Goal: Task Accomplishment & Management: Manage account settings

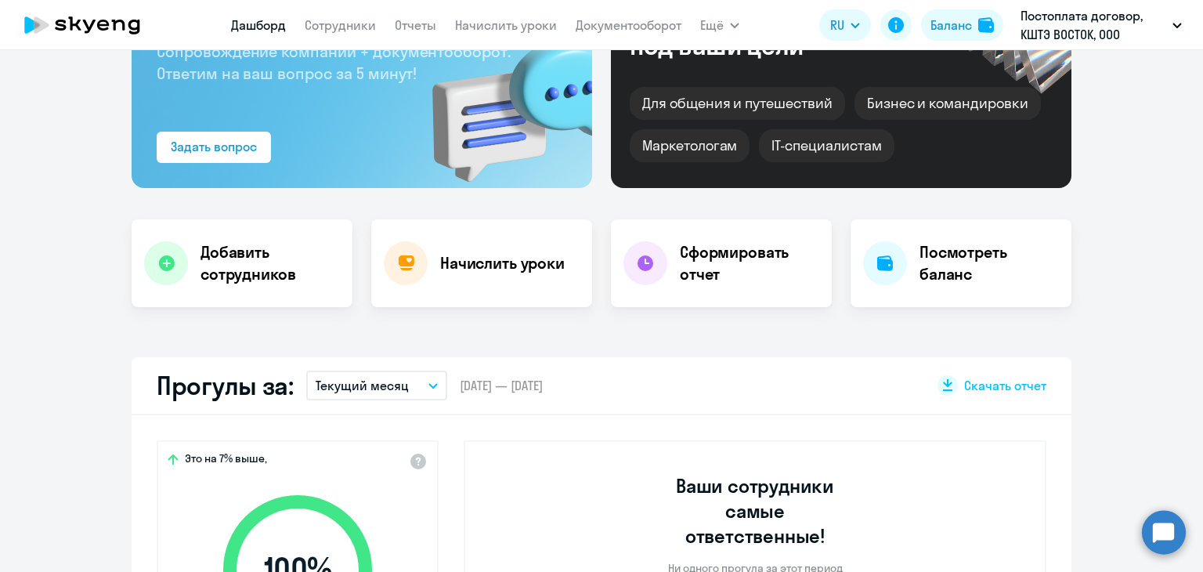
scroll to position [157, 0]
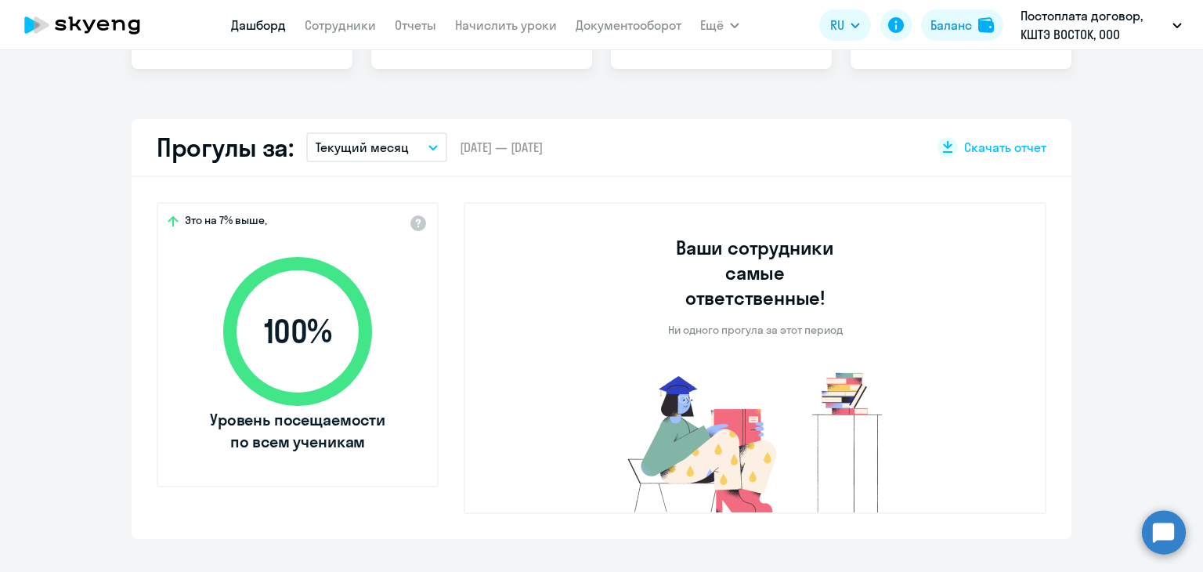
select select "30"
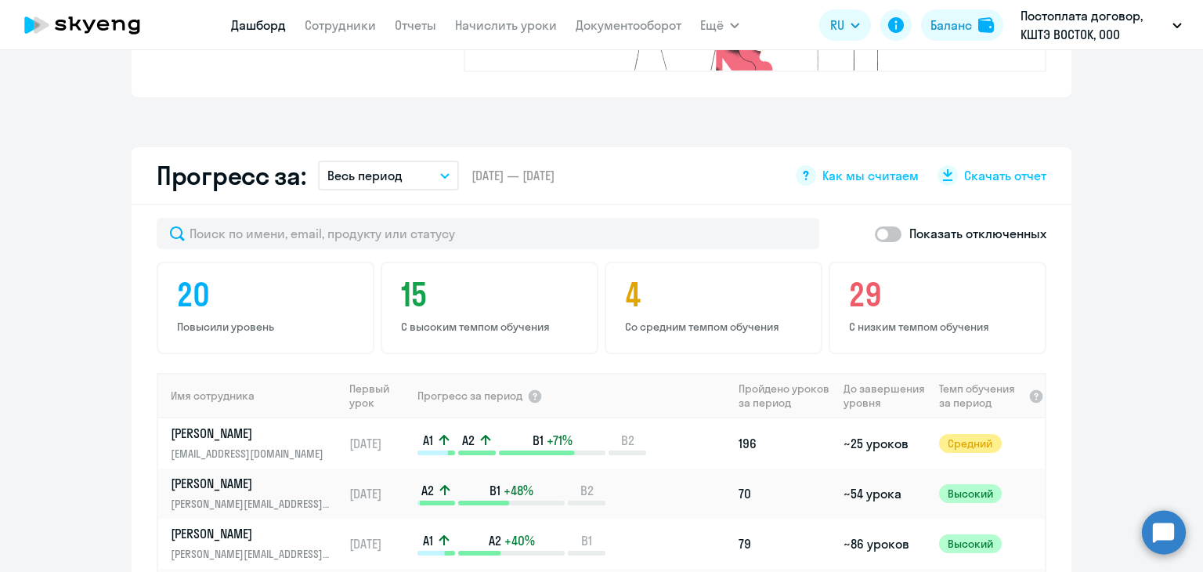
scroll to position [861, 0]
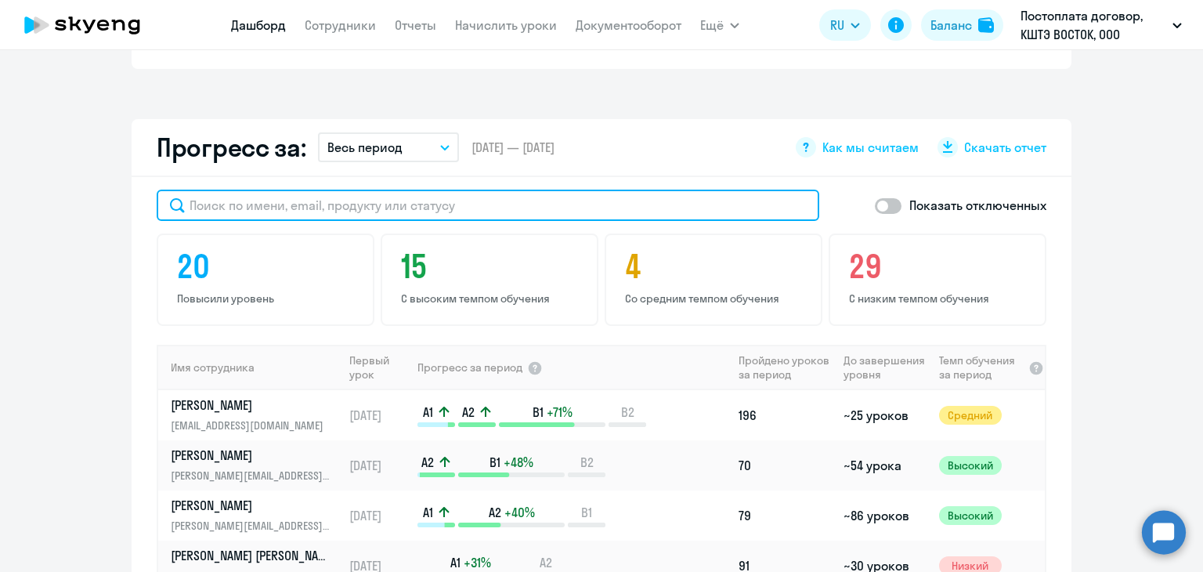
click at [337, 189] on input "text" at bounding box center [488, 204] width 662 height 31
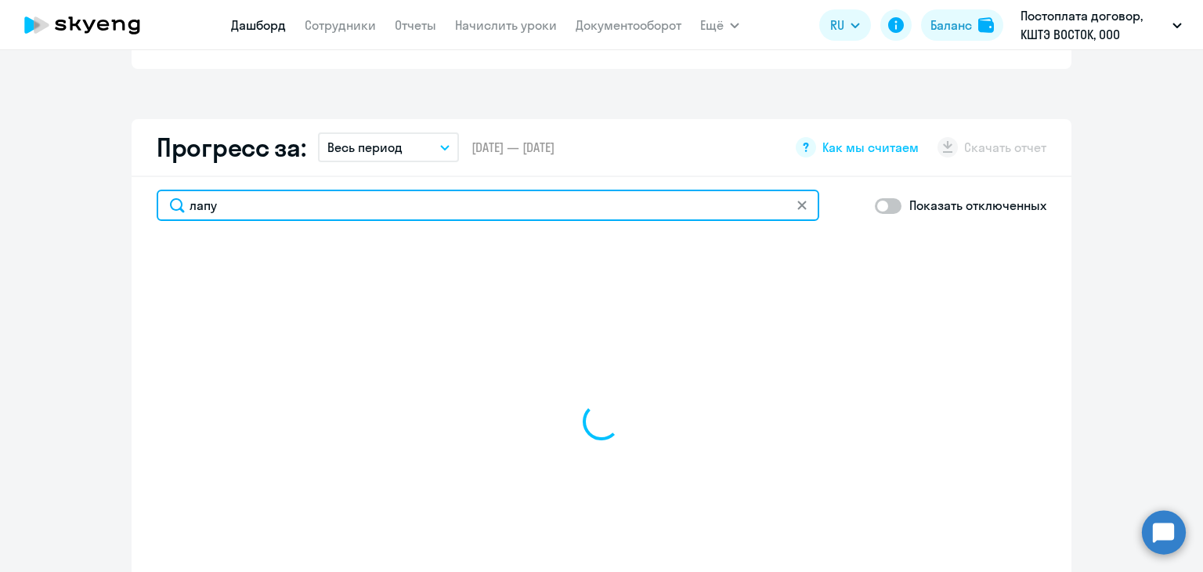
type input "лапуш"
select select "30"
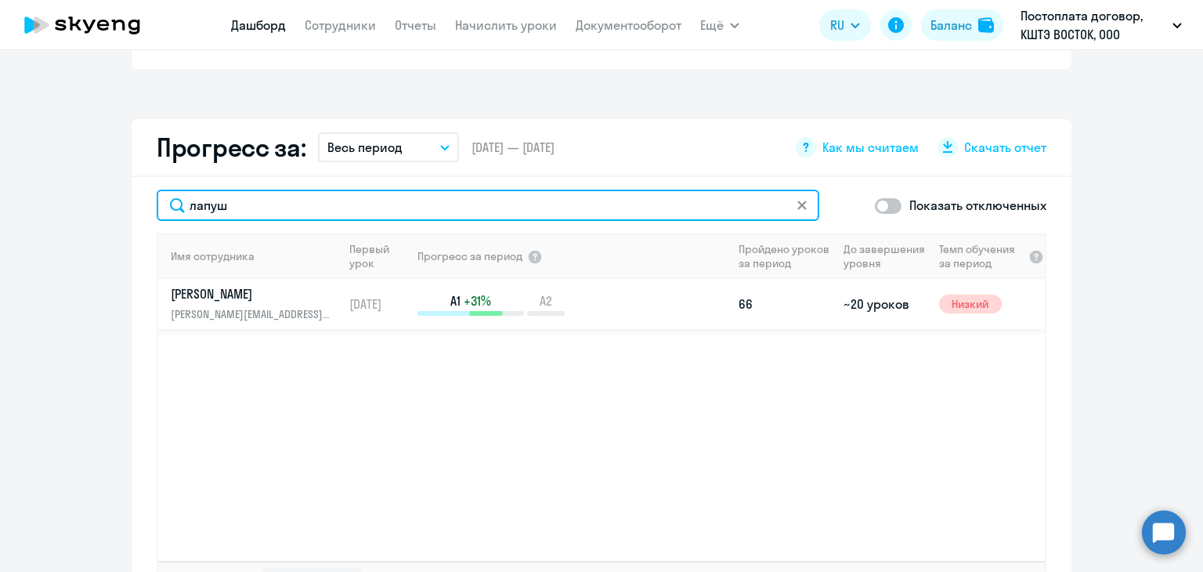
type input "лапуш"
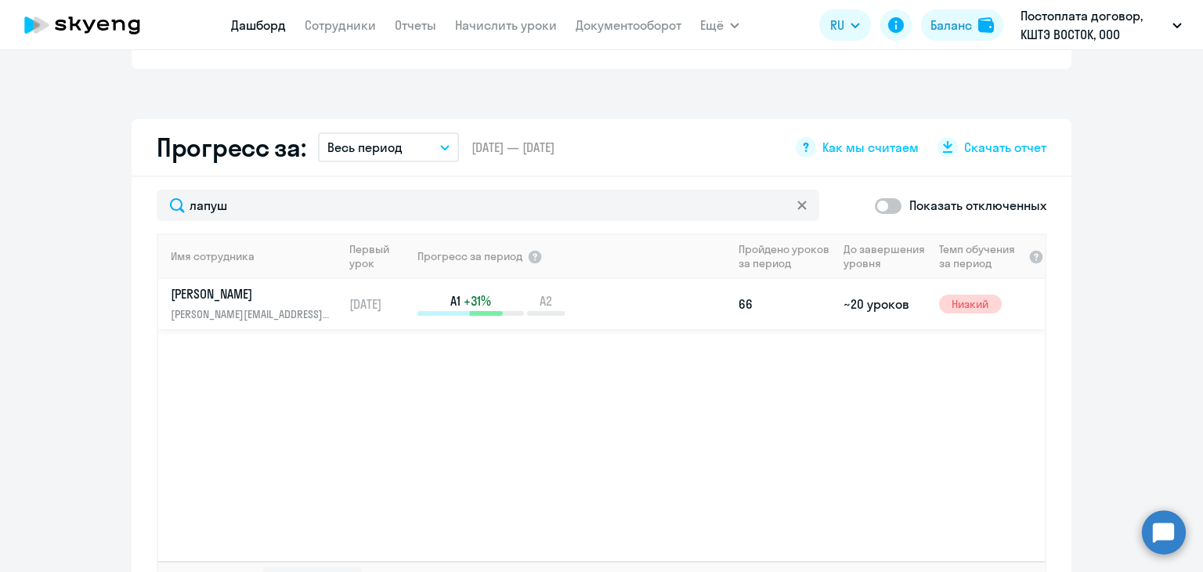
click at [195, 285] on p "[PERSON_NAME]" at bounding box center [251, 293] width 161 height 17
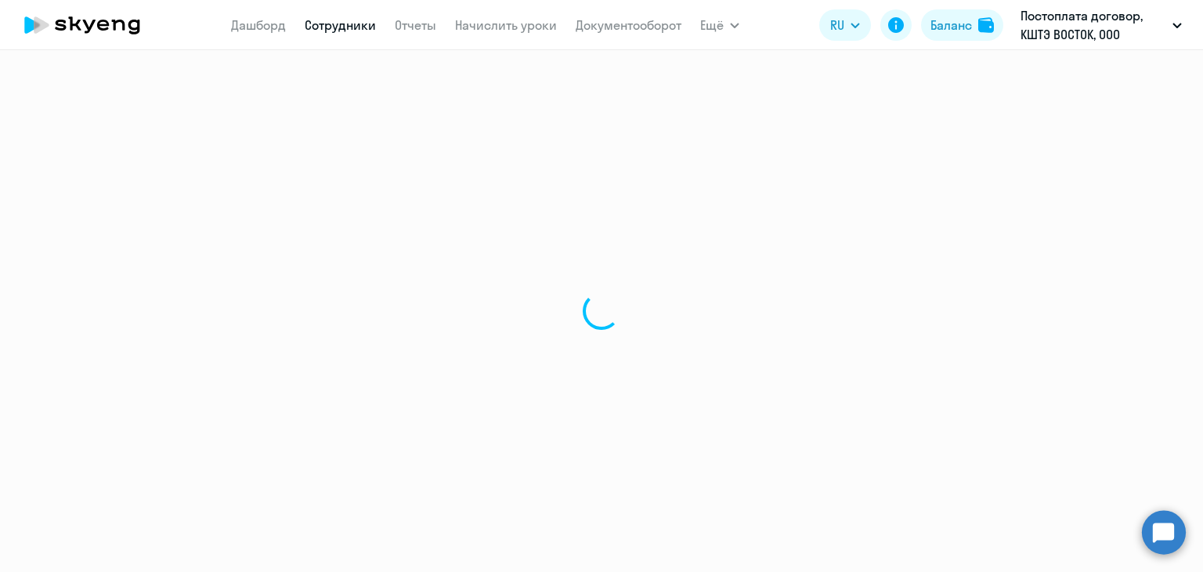
select select "english"
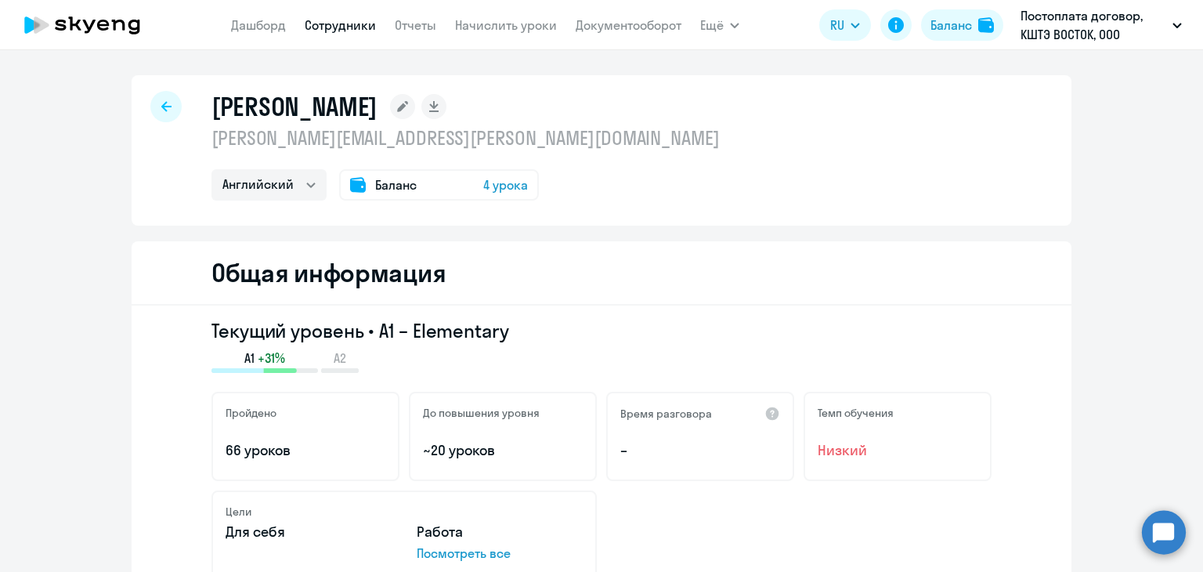
click at [166, 108] on div at bounding box center [165, 106] width 31 height 31
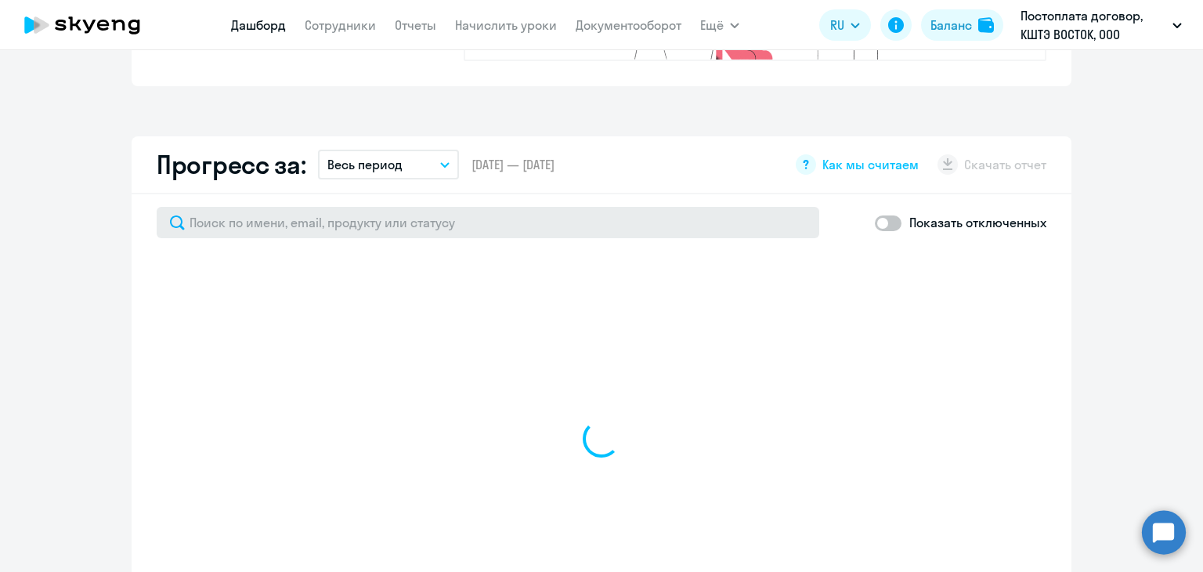
scroll to position [861, 0]
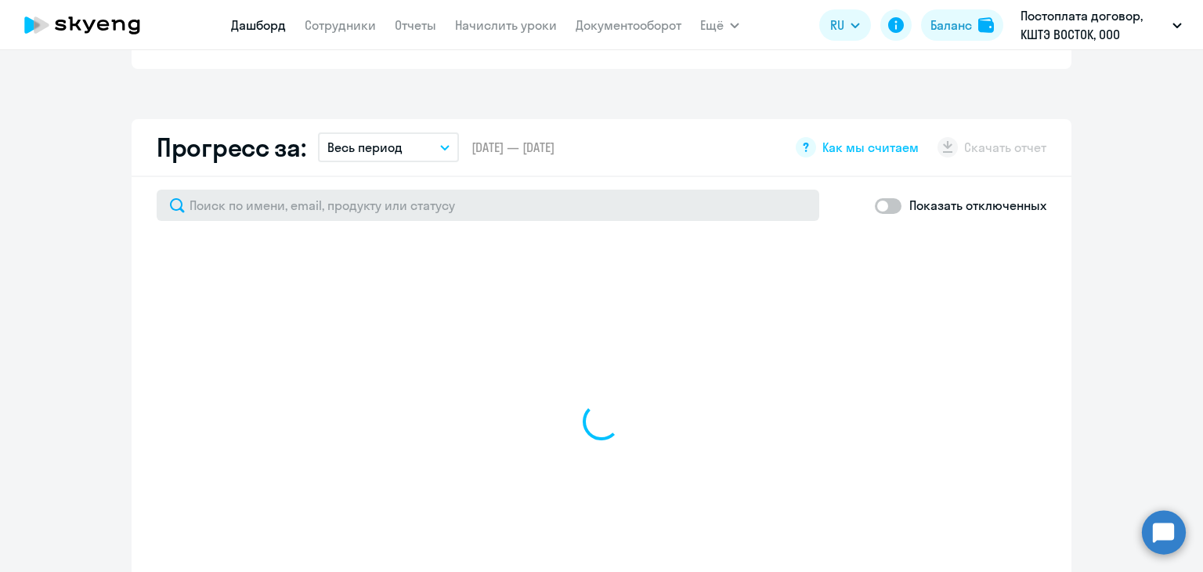
select select "30"
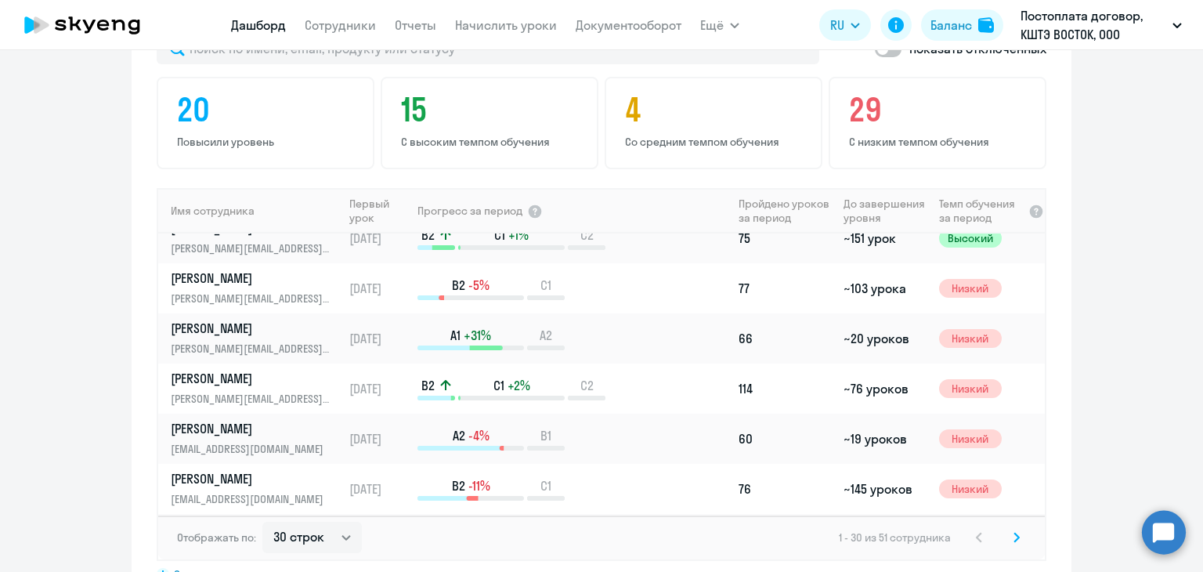
scroll to position [1065, 0]
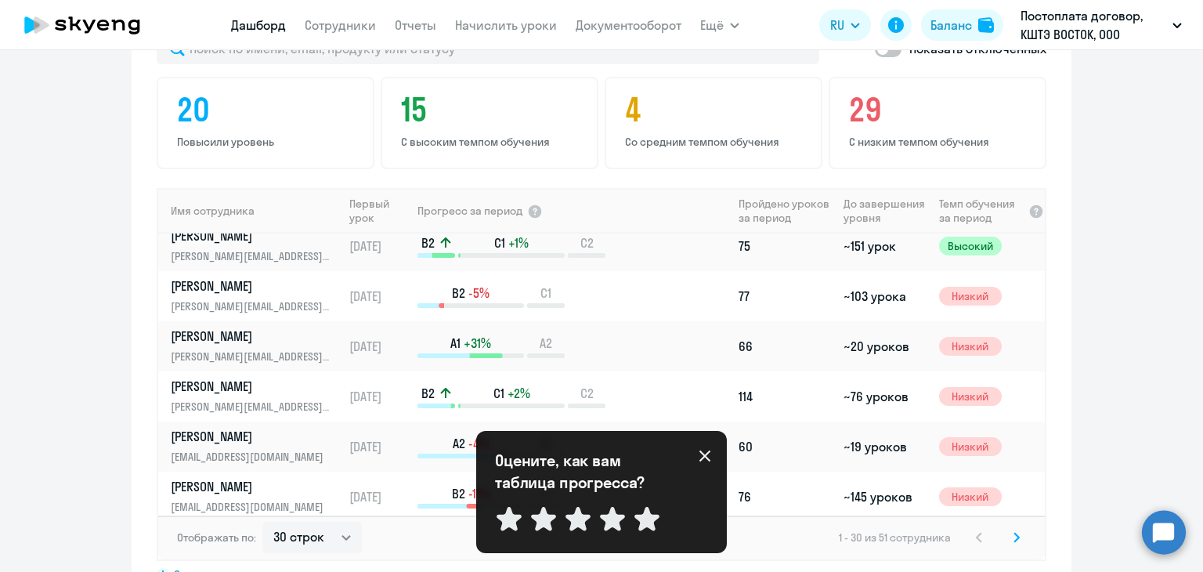
drag, startPoint x: 219, startPoint y: 320, endPoint x: 785, endPoint y: 559, distance: 613.7
click at [785, 559] on div "Показать отключенных 20 Повысили уровень 15 С высоким темпом обучения 4 Со сред…" at bounding box center [602, 306] width 940 height 573
click at [706, 454] on icon at bounding box center [704, 455] width 11 height 11
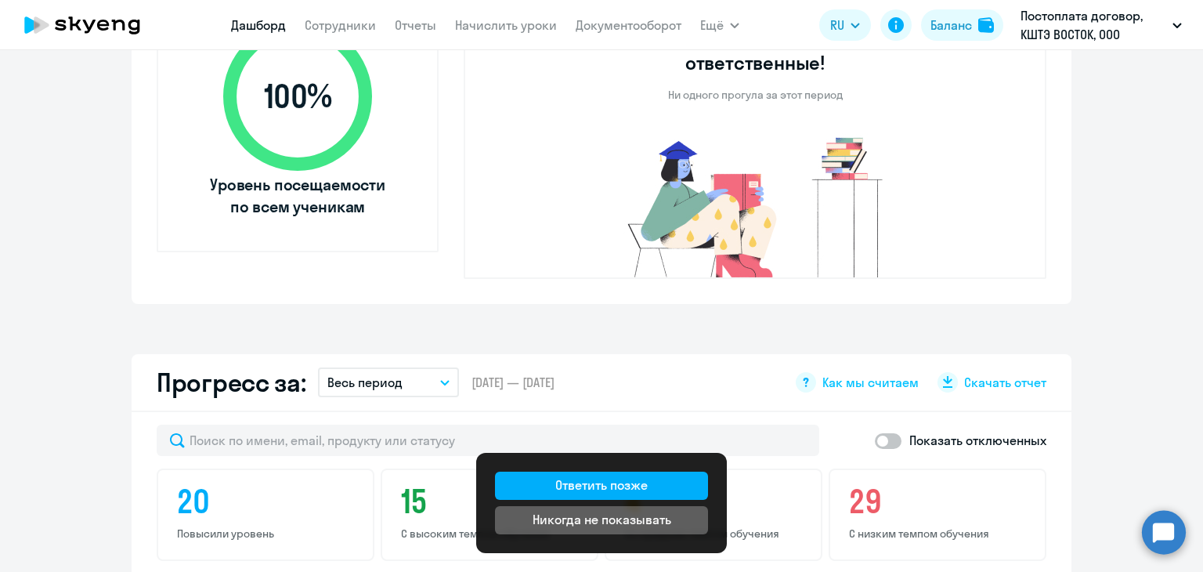
scroll to position [548, 0]
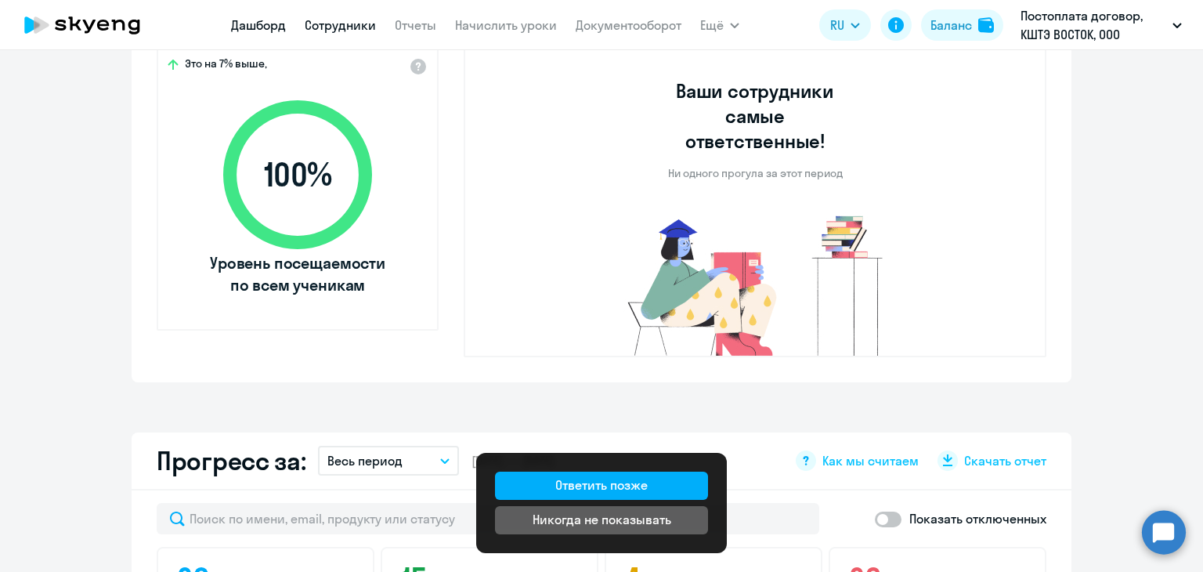
click at [330, 20] on link "Сотрудники" at bounding box center [340, 25] width 71 height 16
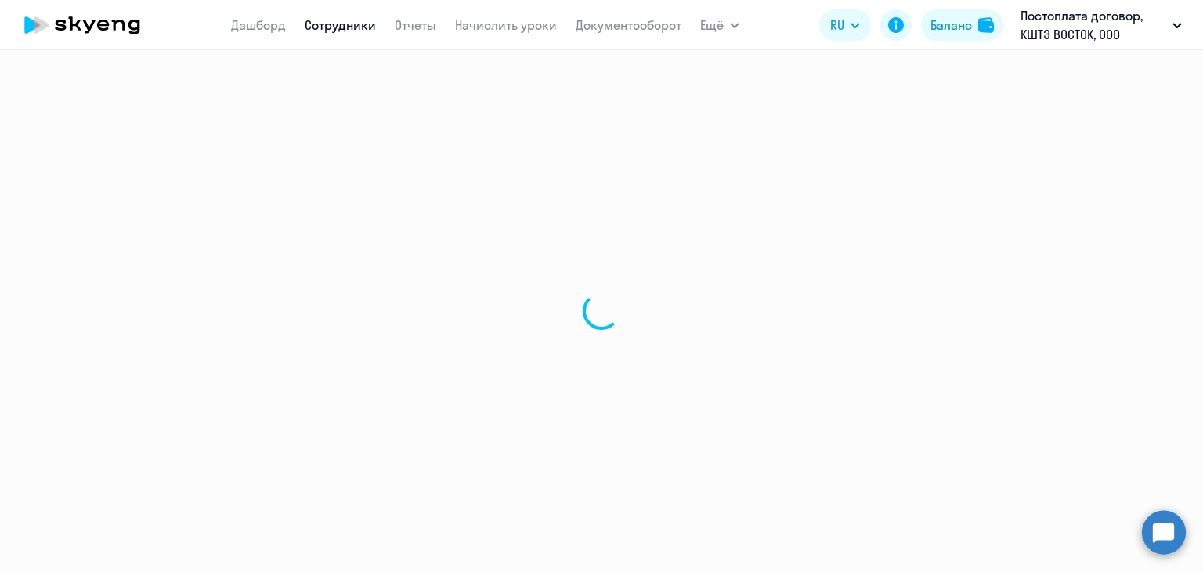
select select "30"
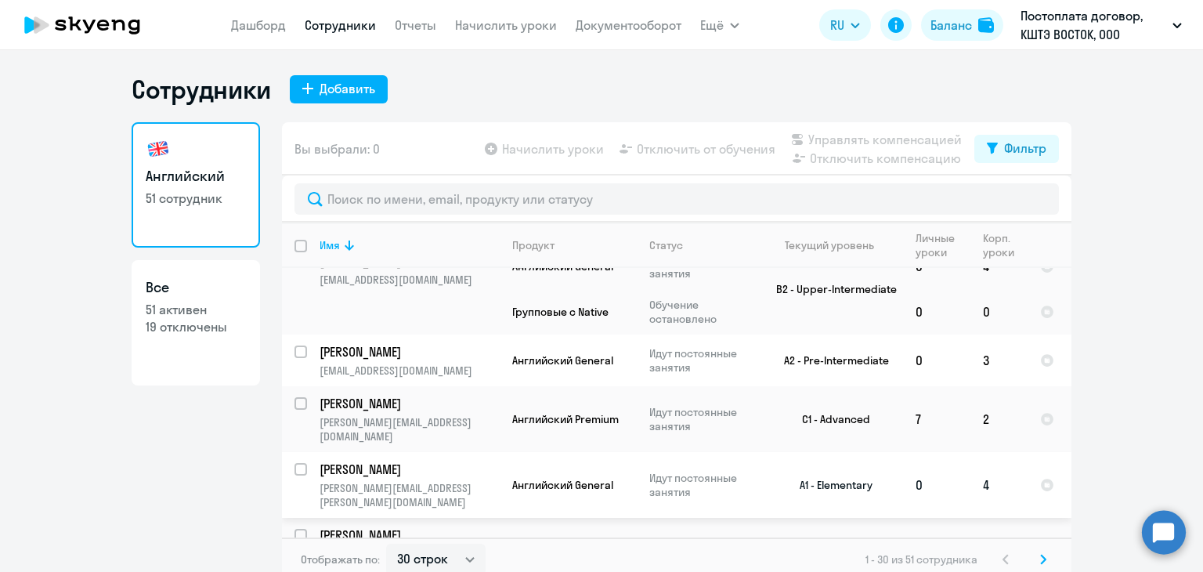
scroll to position [1253, 0]
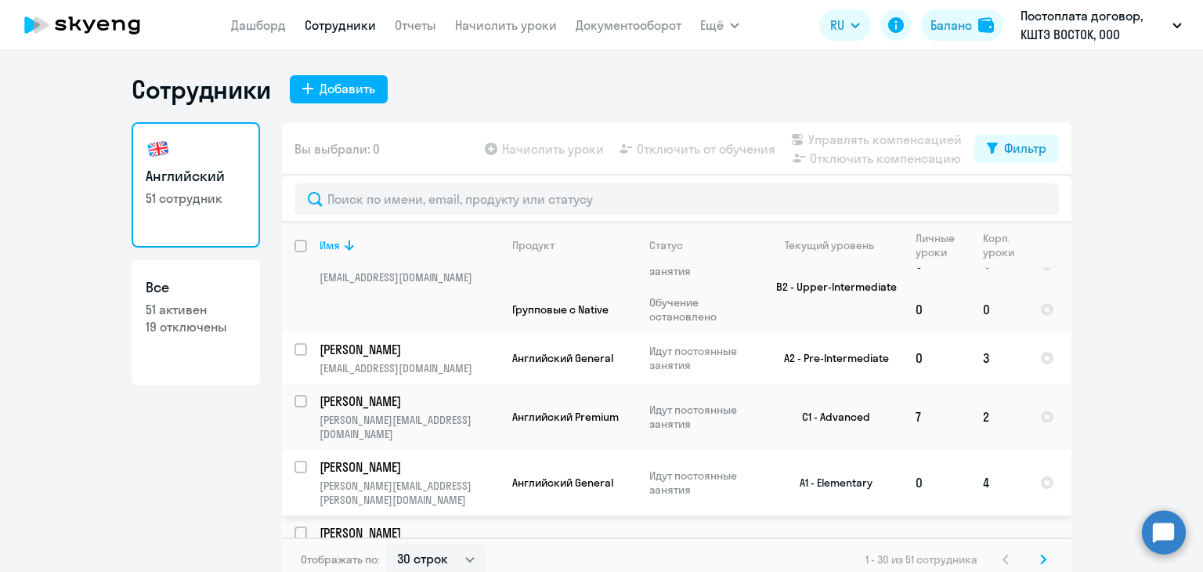
click at [294, 460] on input "select row 35212509" at bounding box center [309, 475] width 31 height 31
checkbox input "true"
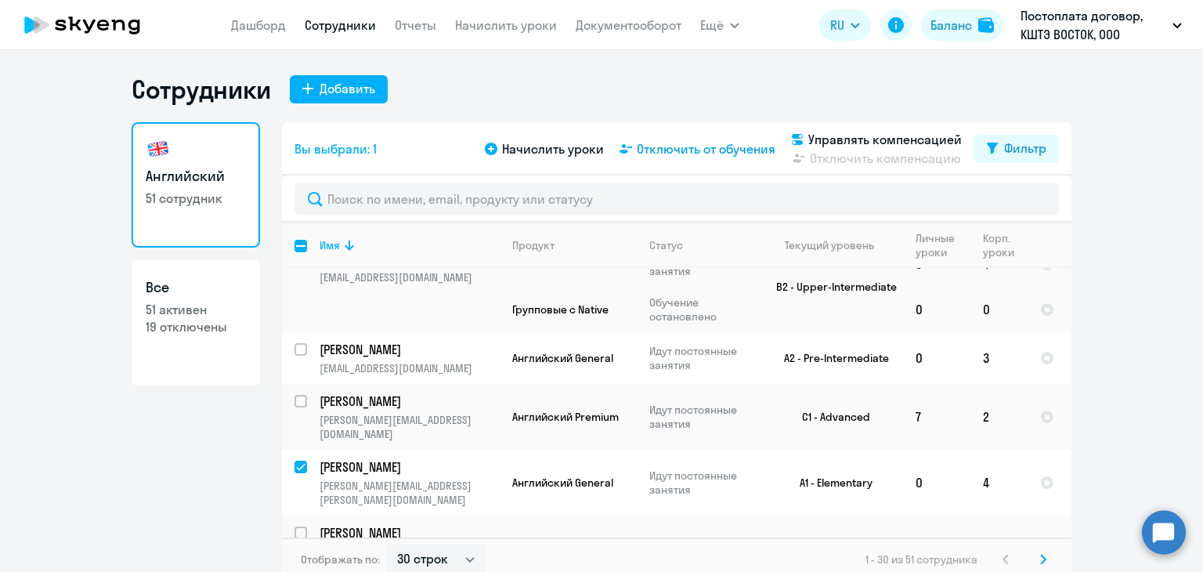
click at [721, 151] on span "Отключить от обучения" at bounding box center [706, 148] width 139 height 19
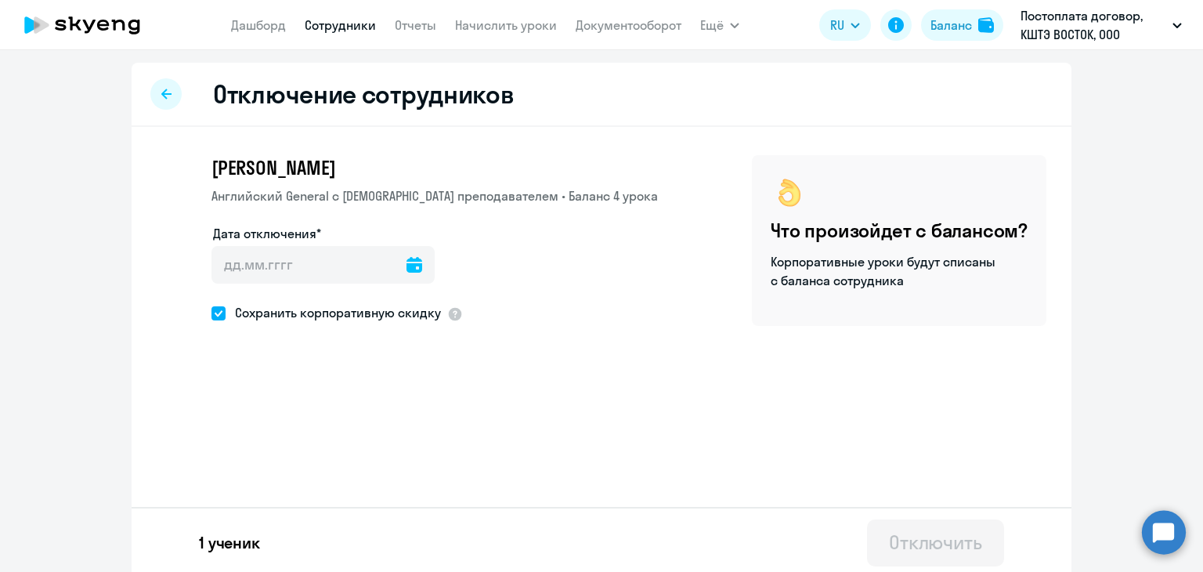
click at [406, 266] on icon at bounding box center [414, 265] width 16 height 16
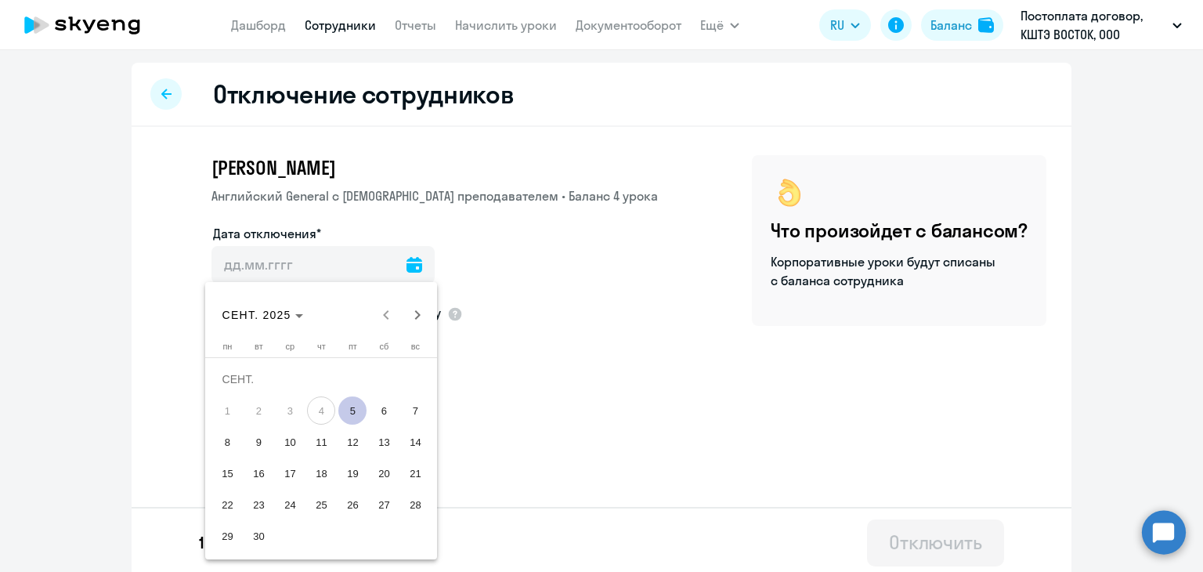
click at [355, 407] on span "5" at bounding box center [352, 410] width 28 height 28
type input "[DATE]"
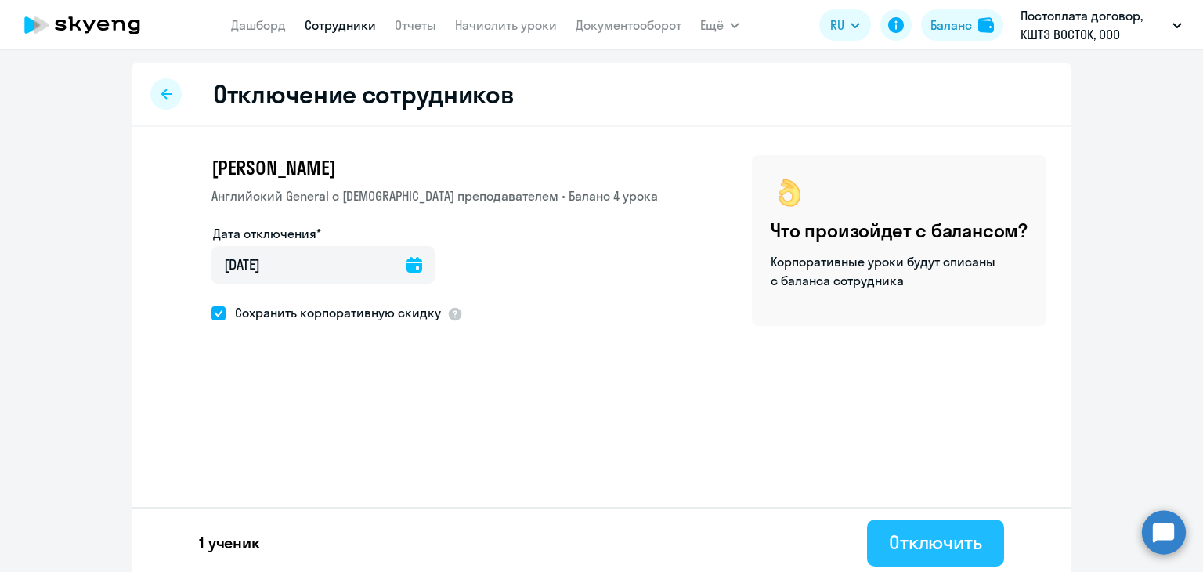
click at [936, 539] on div "Отключить" at bounding box center [935, 541] width 93 height 25
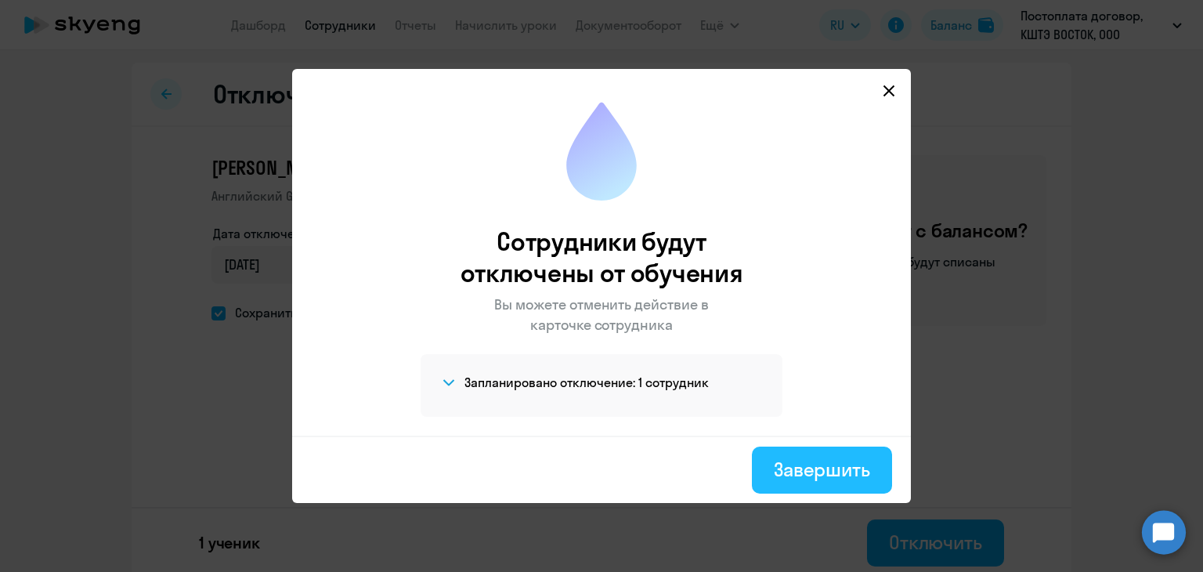
click at [813, 467] on div "Завершить" at bounding box center [822, 468] width 96 height 25
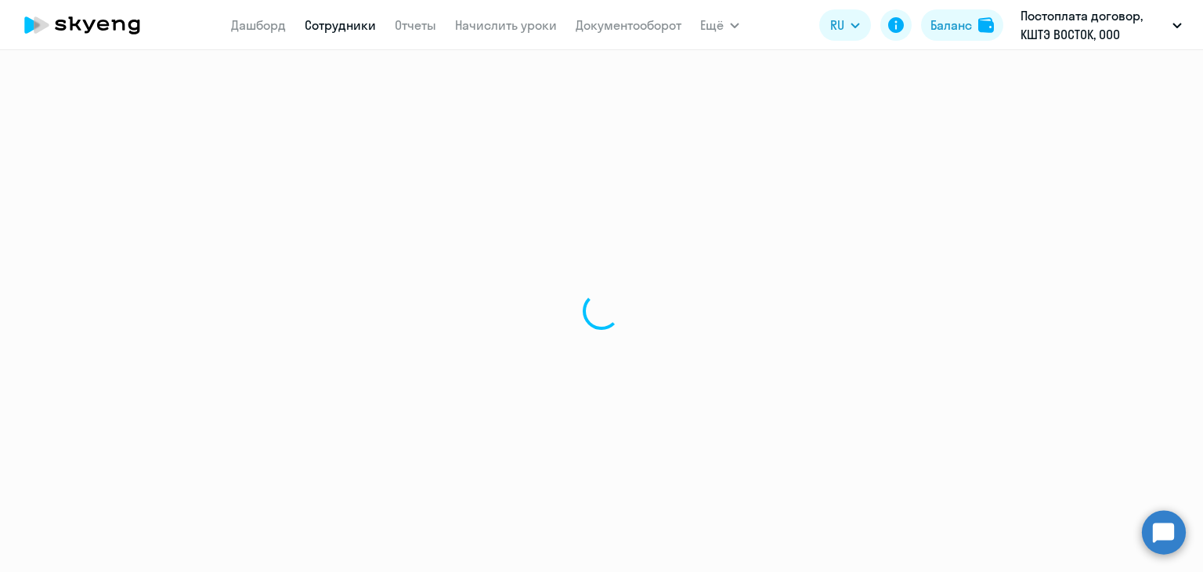
select select "30"
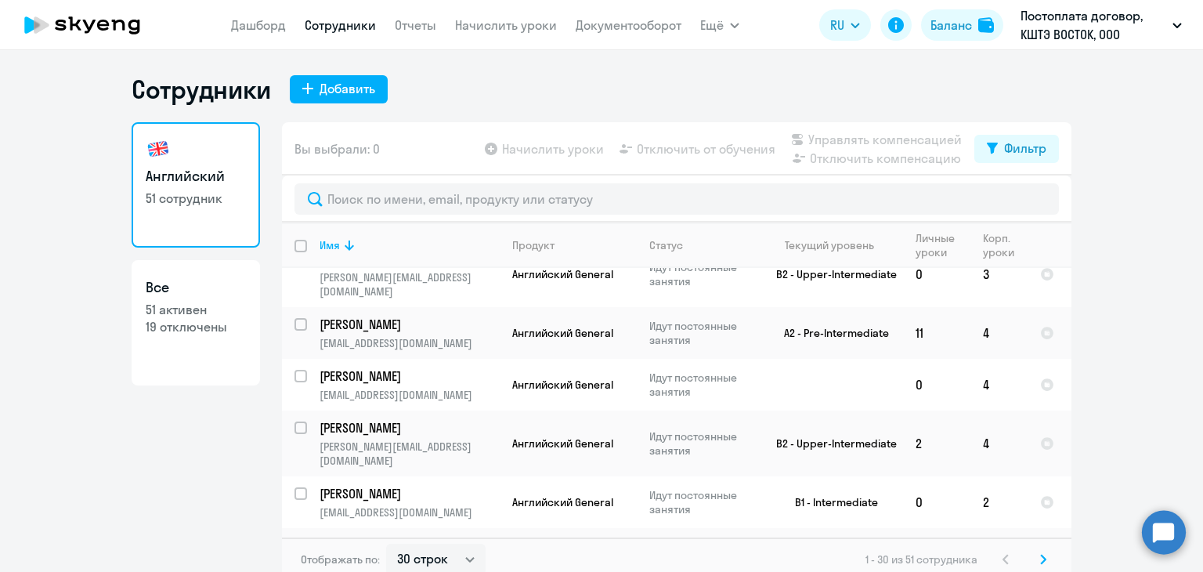
scroll to position [940, 0]
